Goal: Task Accomplishment & Management: Manage account settings

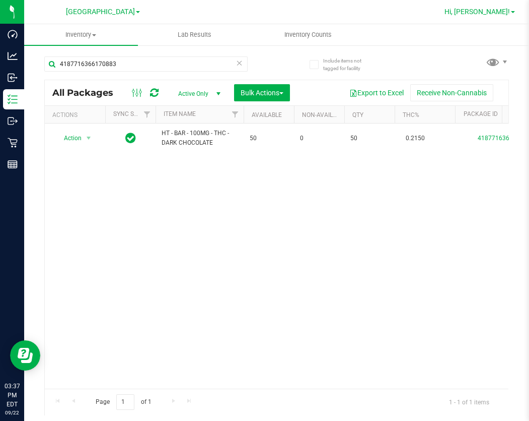
click at [513, 12] on span at bounding box center [513, 12] width 4 height 2
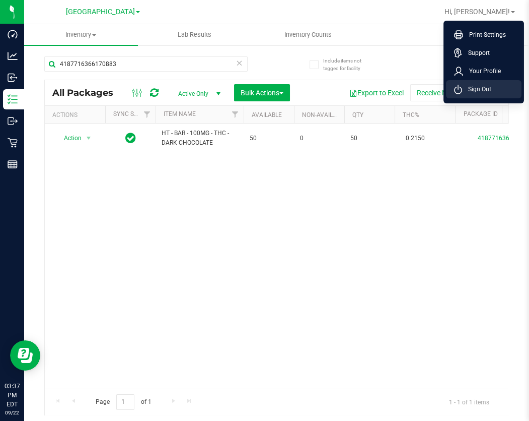
click at [478, 91] on span "Sign Out" at bounding box center [476, 89] width 29 height 10
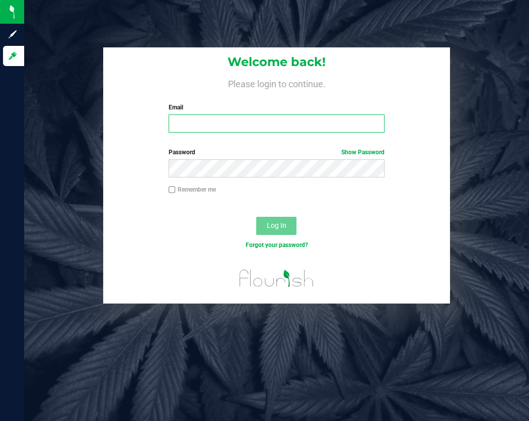
click at [216, 120] on input "Email" at bounding box center [277, 123] width 216 height 18
type input "[EMAIL_ADDRESS][DOMAIN_NAME]"
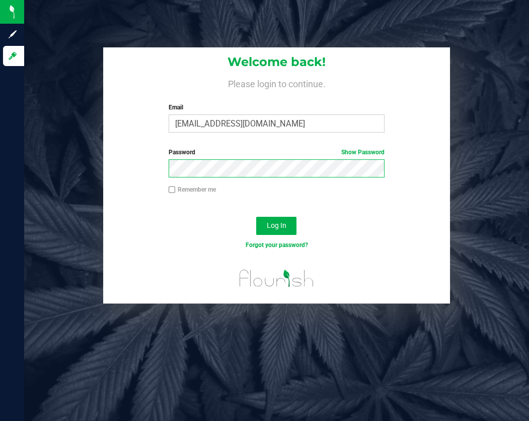
click at [256, 217] on button "Log In" at bounding box center [276, 226] width 40 height 18
